Goal: Transaction & Acquisition: Book appointment/travel/reservation

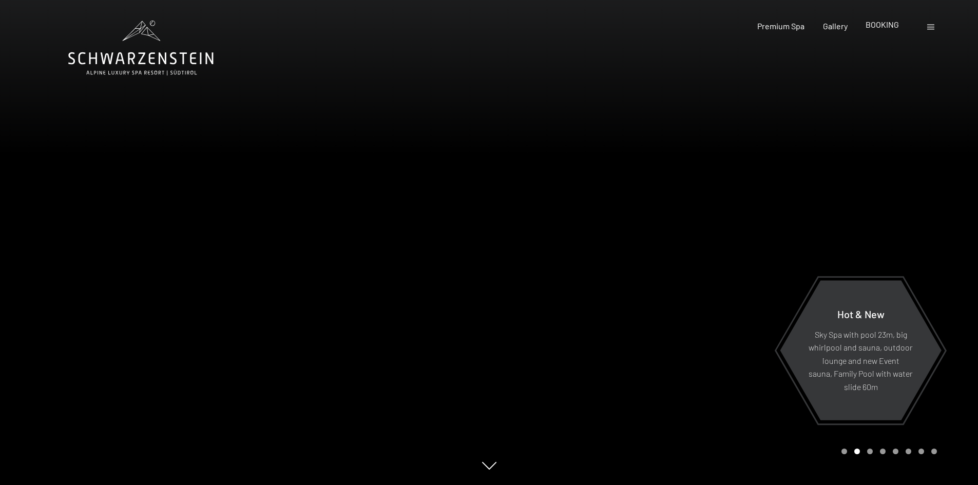
click at [894, 28] on span "BOOKING" at bounding box center [882, 25] width 33 height 10
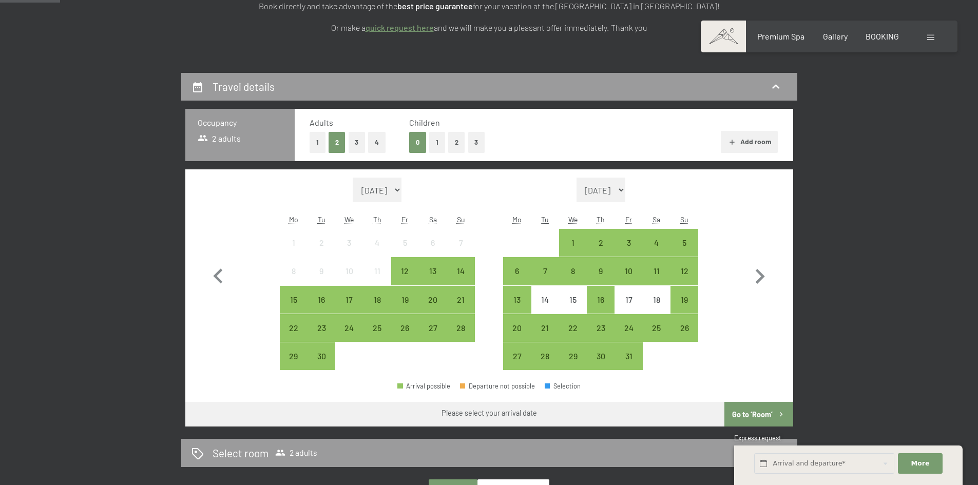
scroll to position [199, 0]
click at [685, 270] on div "12" at bounding box center [685, 279] width 26 height 26
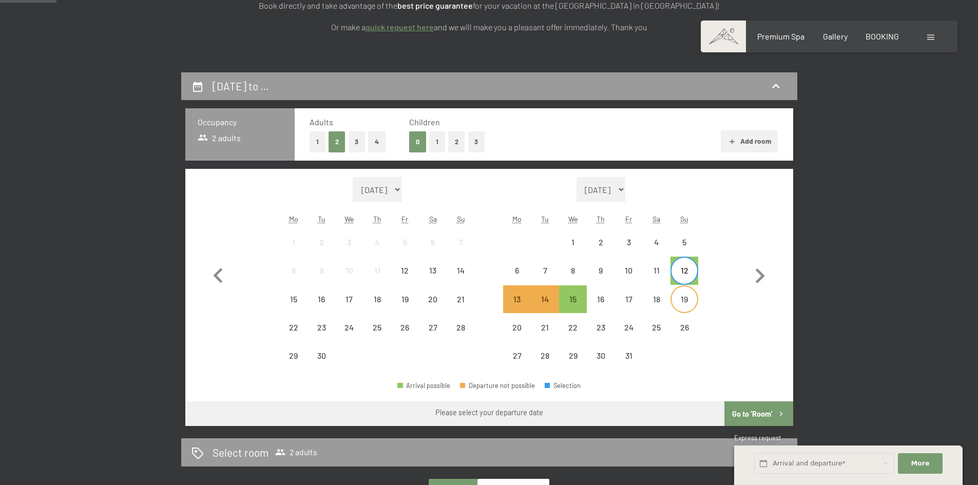
click at [689, 306] on div "19" at bounding box center [685, 308] width 26 height 26
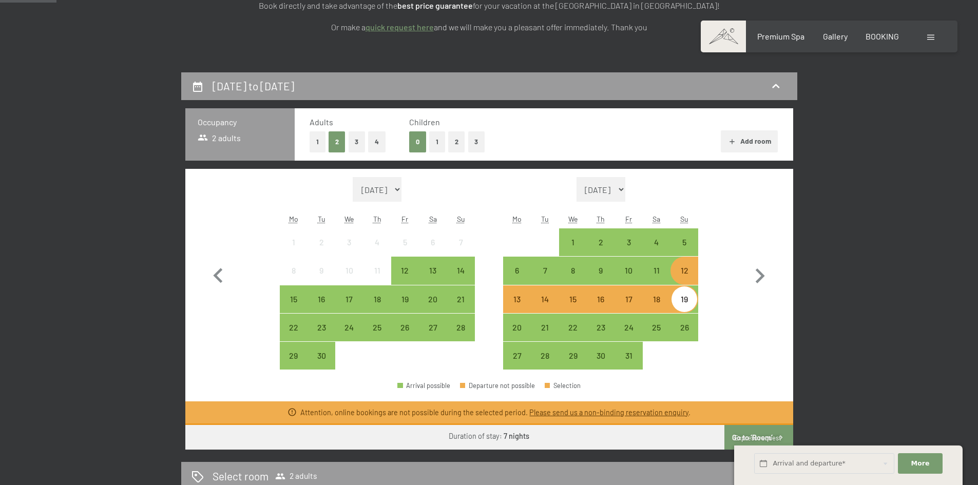
click at [732, 245] on div "Month/year September 2025 October 2025 November 2025 December 2025 January 2026…" at bounding box center [488, 273] width 571 height 193
click at [683, 242] on div "5" at bounding box center [685, 251] width 26 height 26
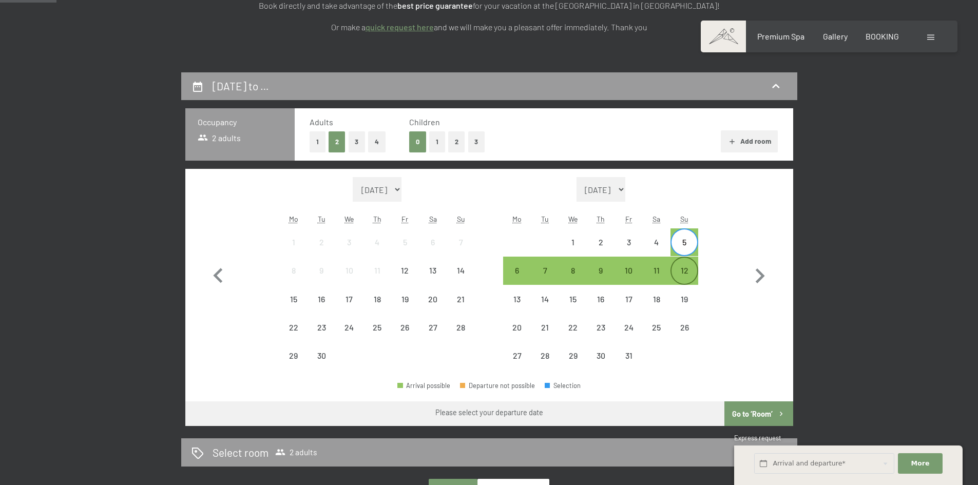
click at [687, 275] on div "12" at bounding box center [685, 279] width 26 height 26
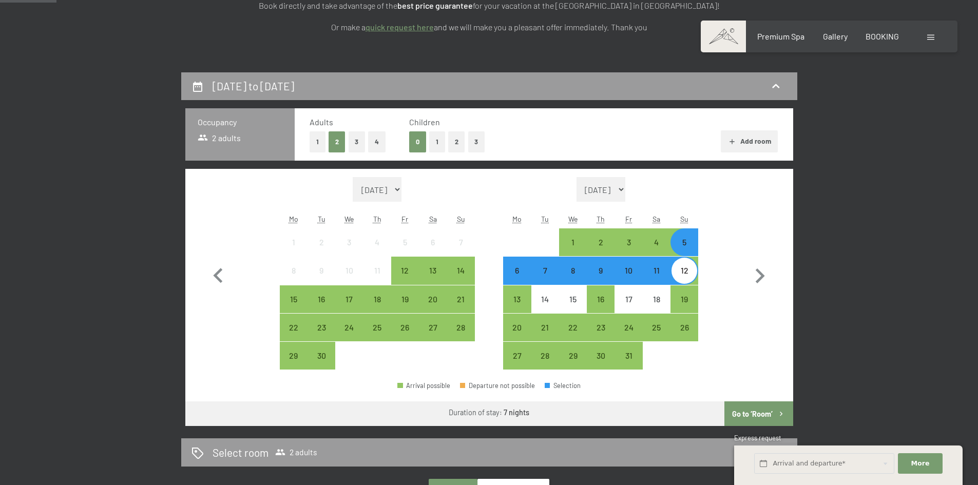
click at [435, 145] on button "1" at bounding box center [437, 141] width 16 height 21
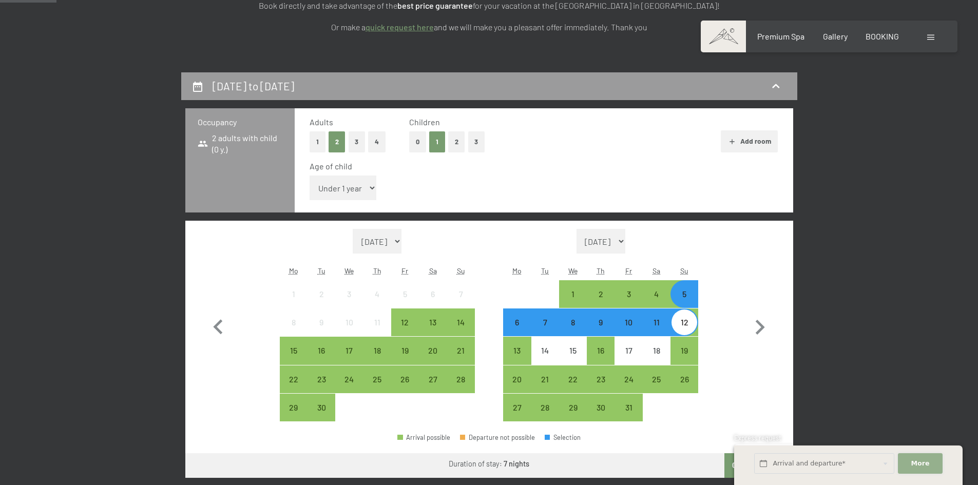
click at [932, 464] on button "More Hide address fields" at bounding box center [920, 463] width 44 height 21
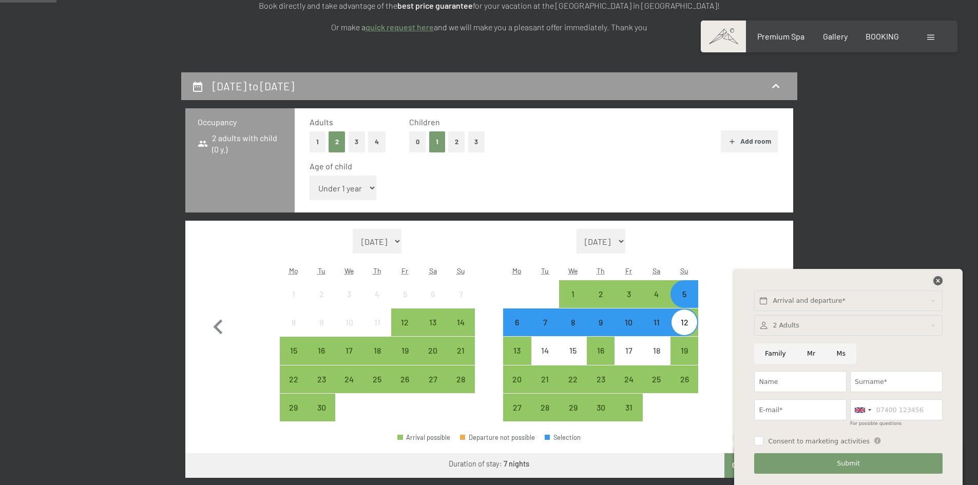
click at [935, 282] on icon at bounding box center [937, 280] width 9 height 9
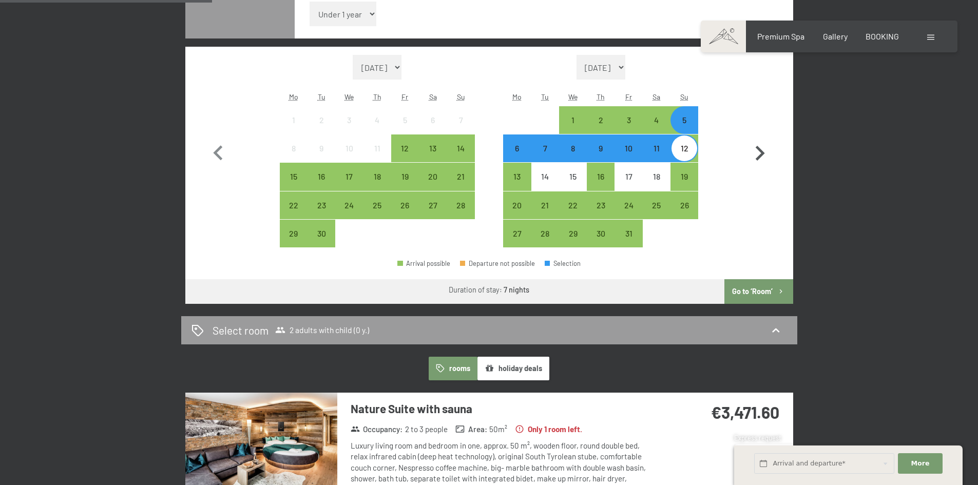
scroll to position [376, 0]
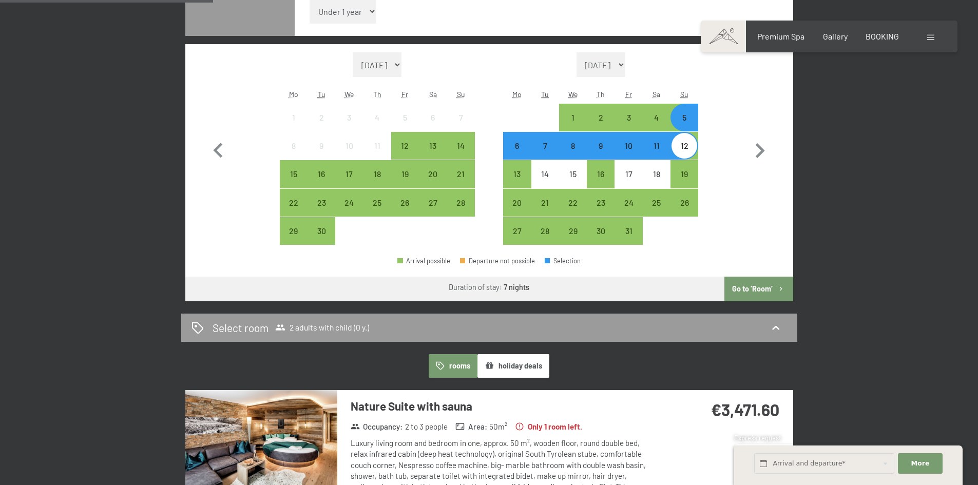
click at [763, 284] on button "Go to ‘Room’" at bounding box center [758, 289] width 68 height 25
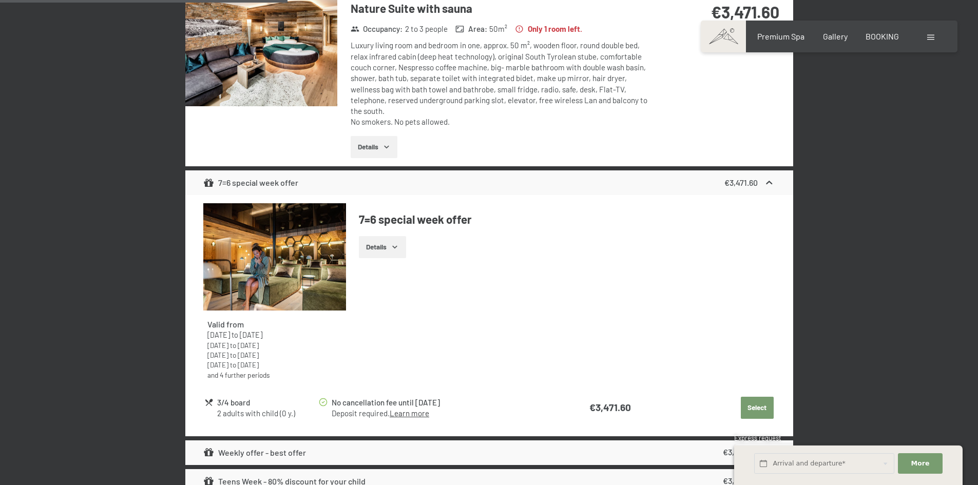
scroll to position [396, 0]
click at [395, 236] on button "Details" at bounding box center [382, 247] width 47 height 23
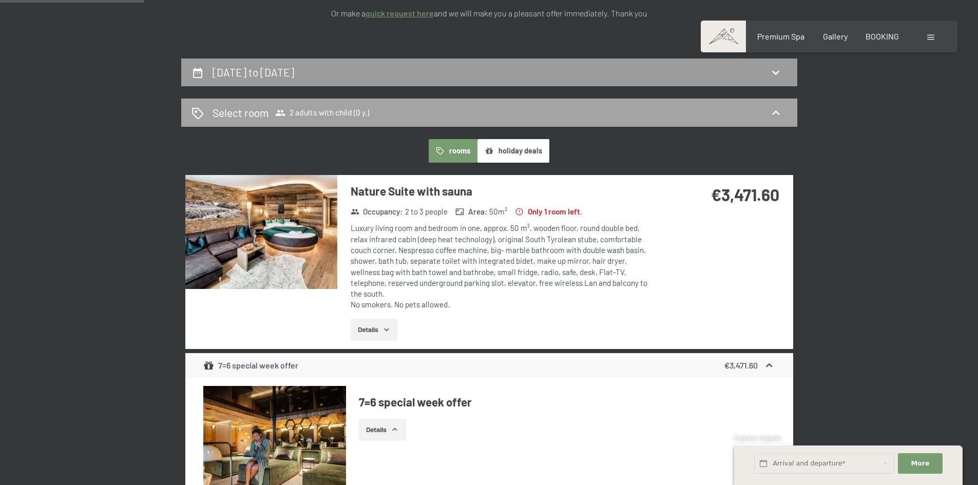
scroll to position [0, 0]
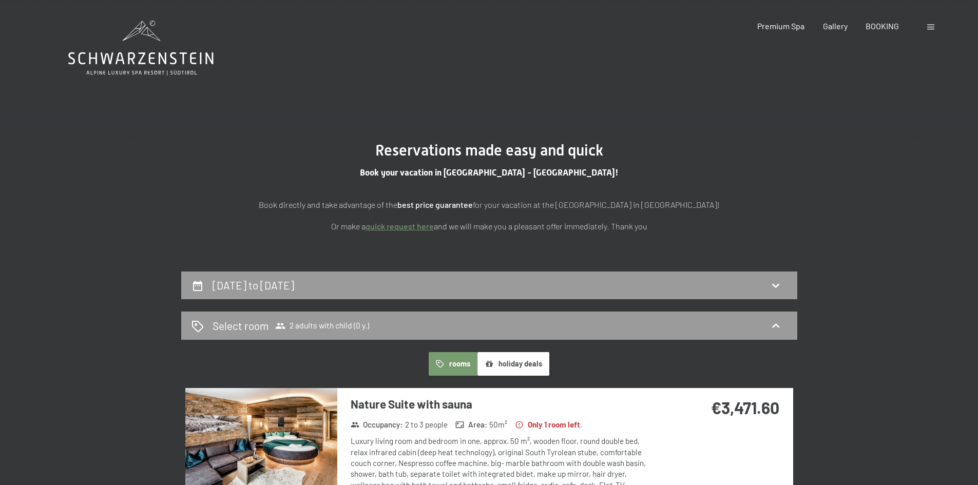
click at [893, 21] on div "Booking Enquiries Premium Spa Gallery BOOKING DE IT EN Vouchers Gallery Enquiri…" at bounding box center [829, 26] width 216 height 11
click at [881, 22] on span "BOOKING" at bounding box center [882, 25] width 33 height 10
